Goal: Information Seeking & Learning: Learn about a topic

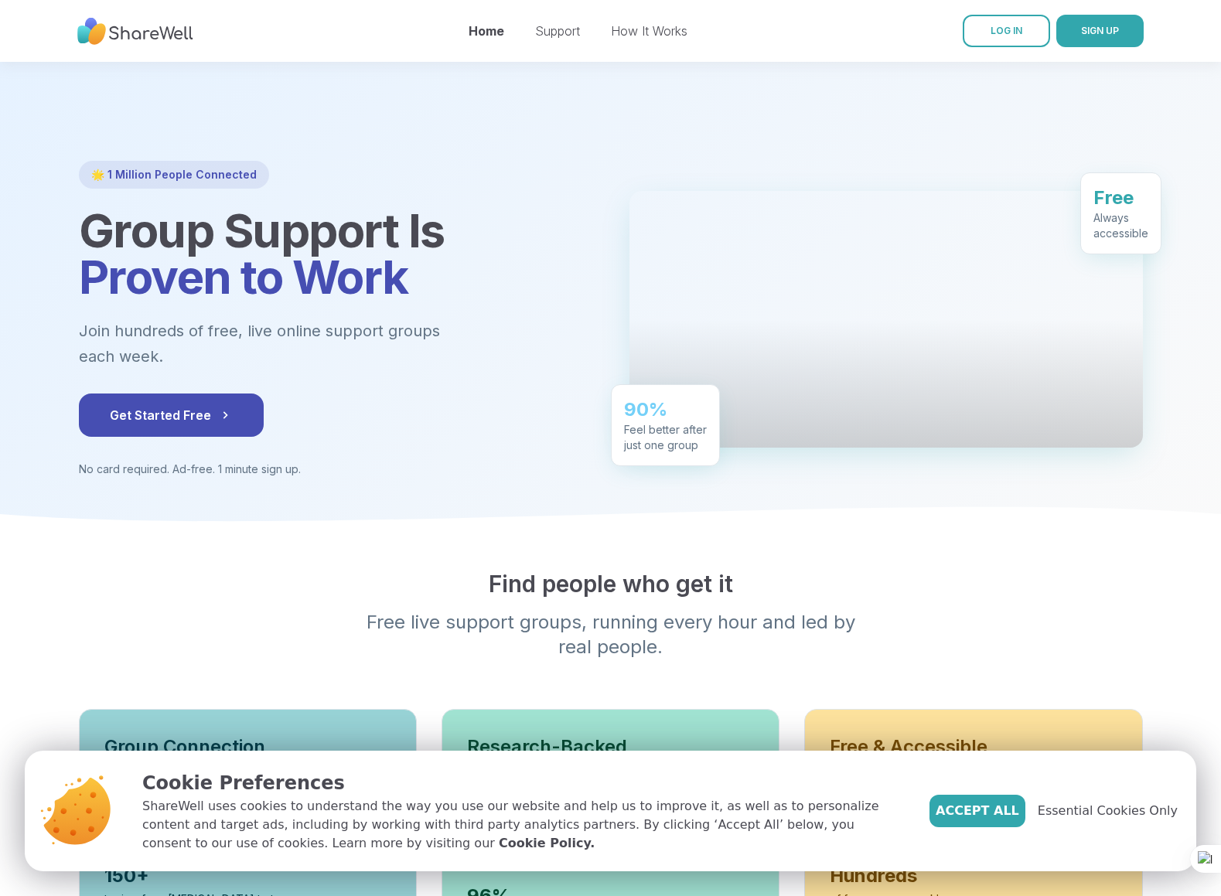
click at [179, 30] on img at bounding box center [135, 31] width 116 height 43
